Goal: Information Seeking & Learning: Learn about a topic

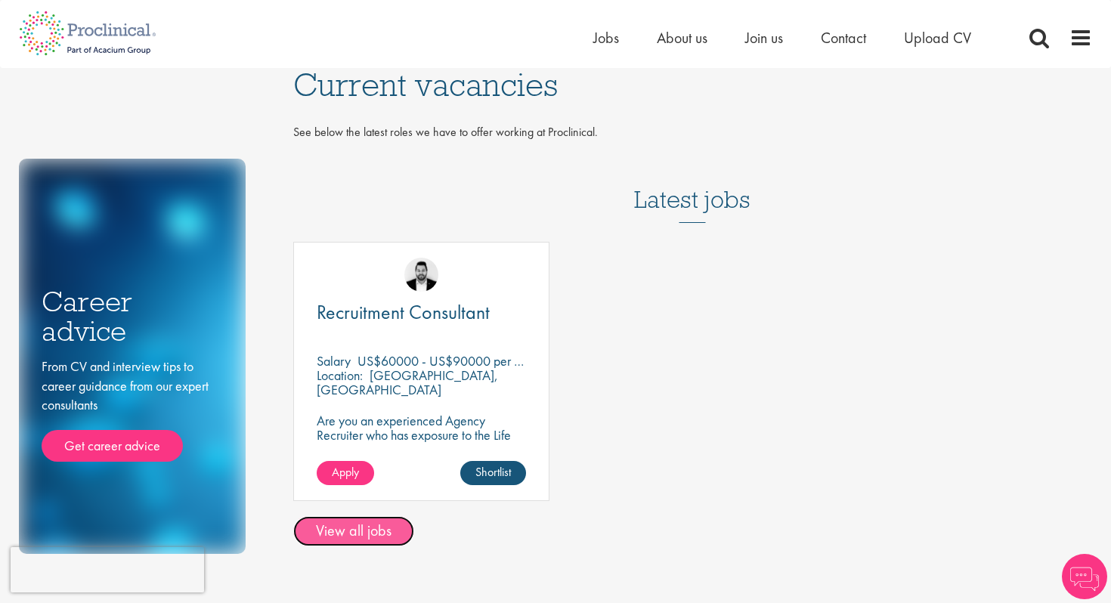
click at [347, 529] on link "View all jobs" at bounding box center [353, 531] width 121 height 30
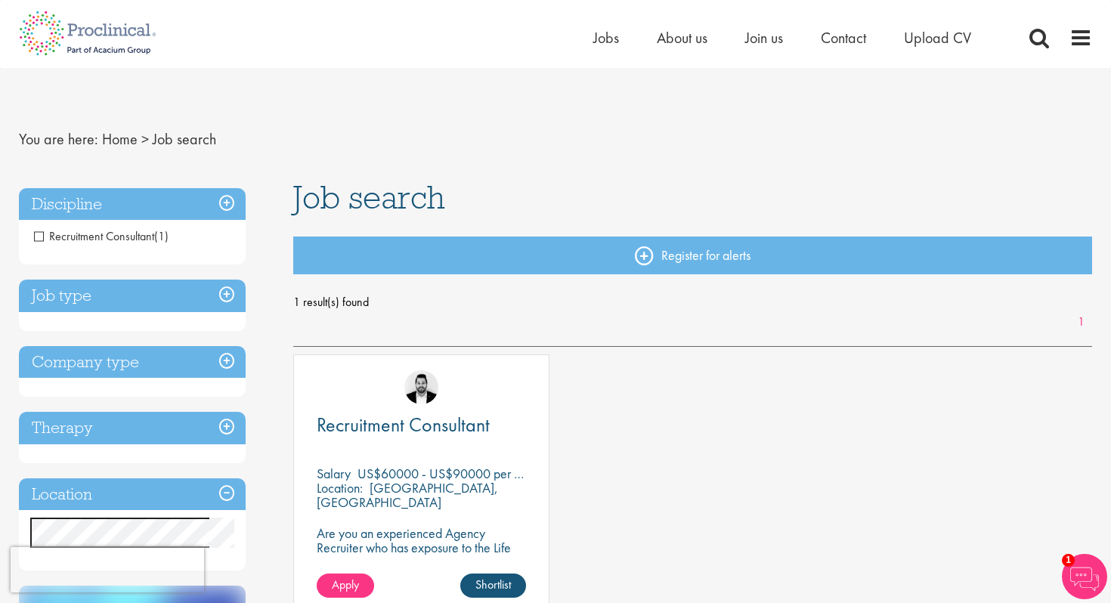
click at [42, 235] on span "Recruitment Consultant" at bounding box center [94, 236] width 120 height 16
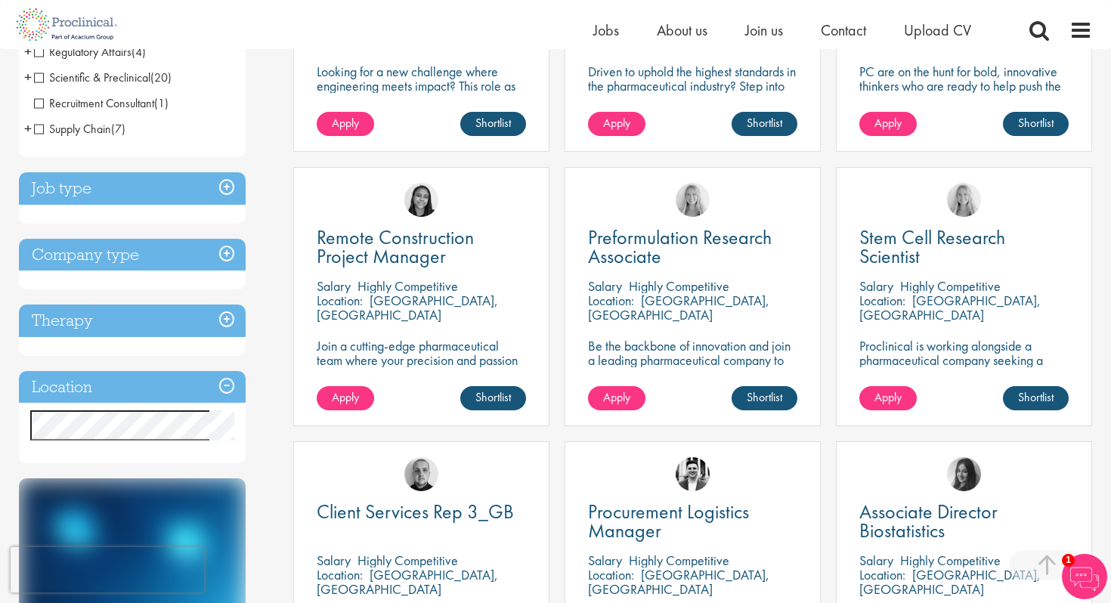
scroll to position [586, 0]
